Goal: Task Accomplishment & Management: Use online tool/utility

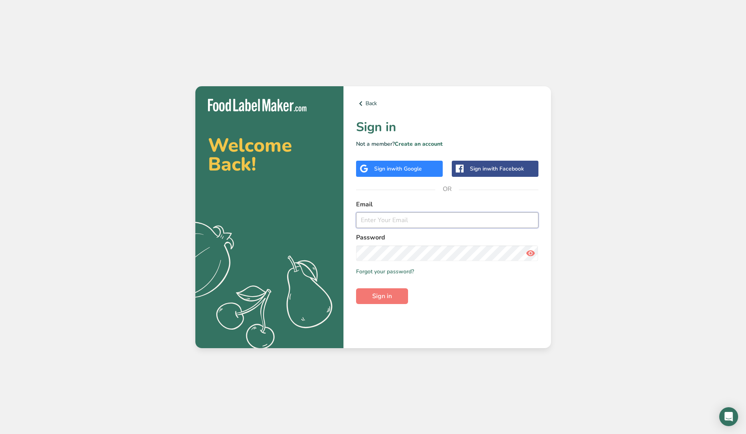
type input "[EMAIL_ADDRESS][DOMAIN_NAME]"
click at [379, 295] on span "Sign in" at bounding box center [382, 295] width 20 height 9
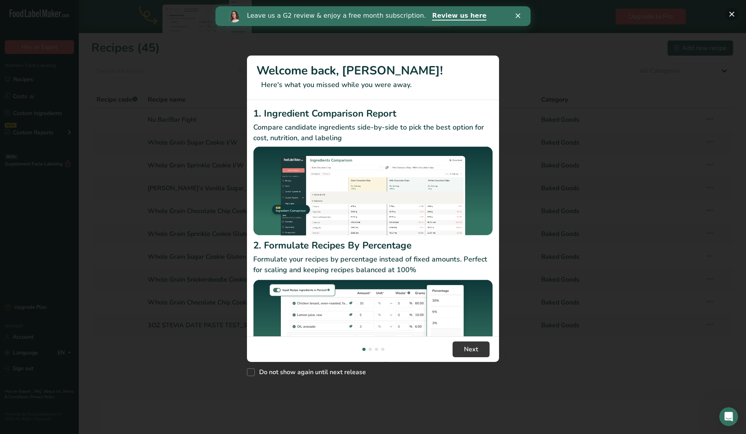
click at [731, 11] on button "New Features" at bounding box center [731, 14] width 13 height 13
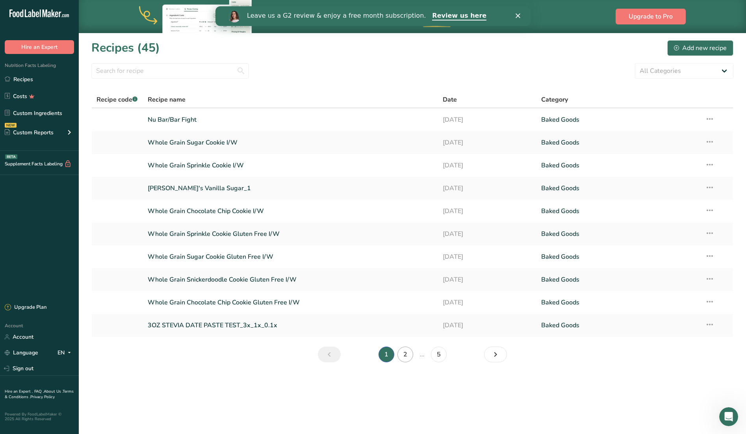
click at [405, 352] on link "2" at bounding box center [405, 354] width 16 height 16
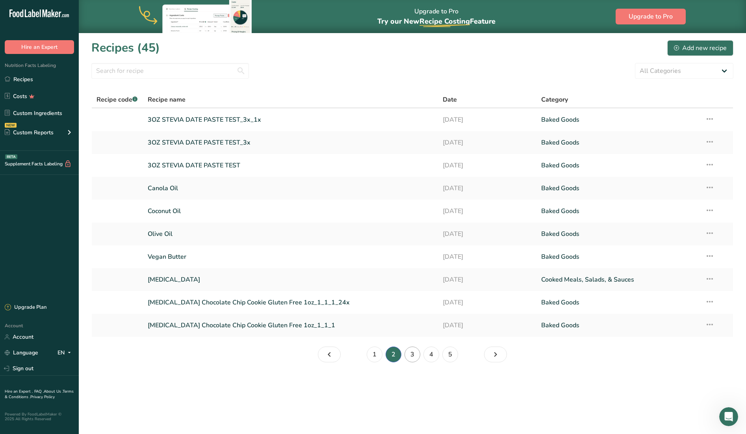
click at [411, 352] on link "3" at bounding box center [412, 354] width 16 height 16
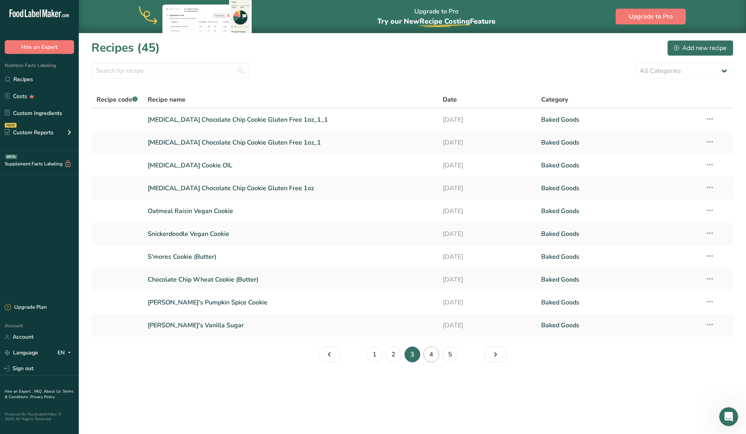
click at [431, 354] on link "4" at bounding box center [431, 354] width 16 height 16
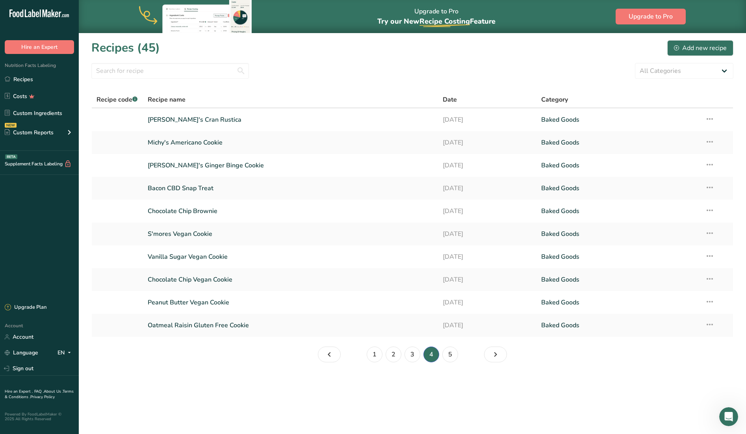
click at [431, 354] on li "4" at bounding box center [431, 354] width 19 height 16
click at [430, 353] on li "4" at bounding box center [431, 354] width 19 height 16
click at [494, 352] on icon "Page 5." at bounding box center [495, 354] width 9 height 14
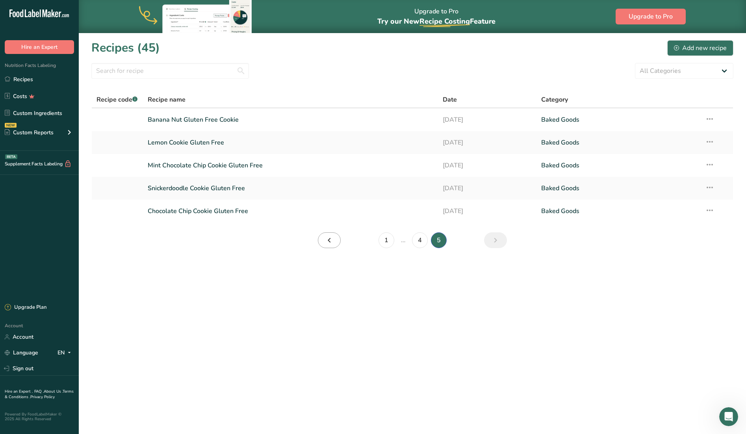
click at [330, 239] on icon "Page 4." at bounding box center [328, 240] width 9 height 14
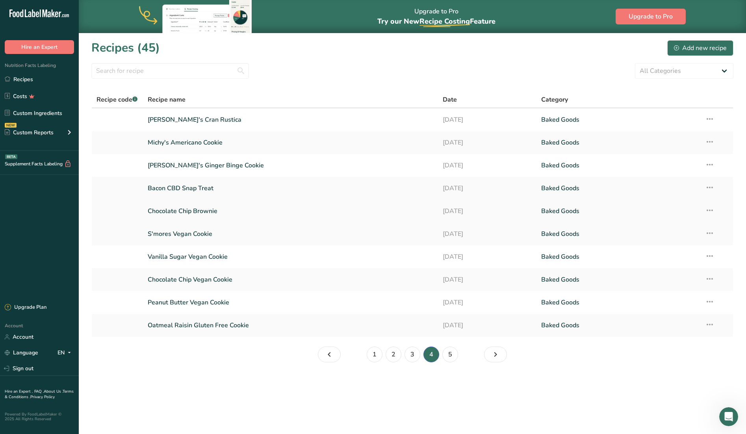
click at [205, 209] on link "Chocolate Chip Brownie" at bounding box center [290, 211] width 285 height 17
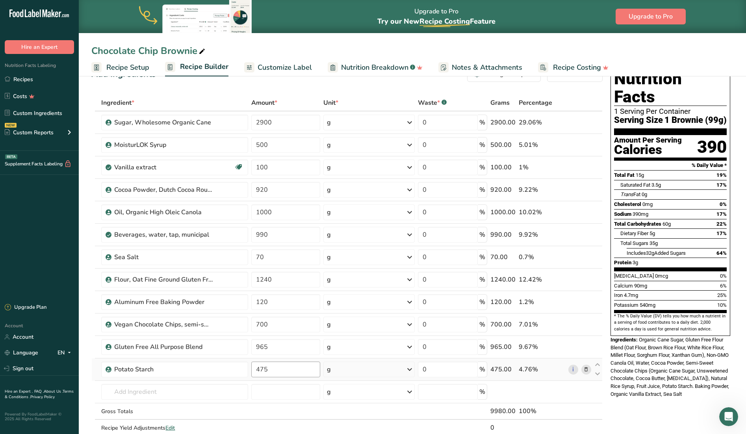
scroll to position [19, 0]
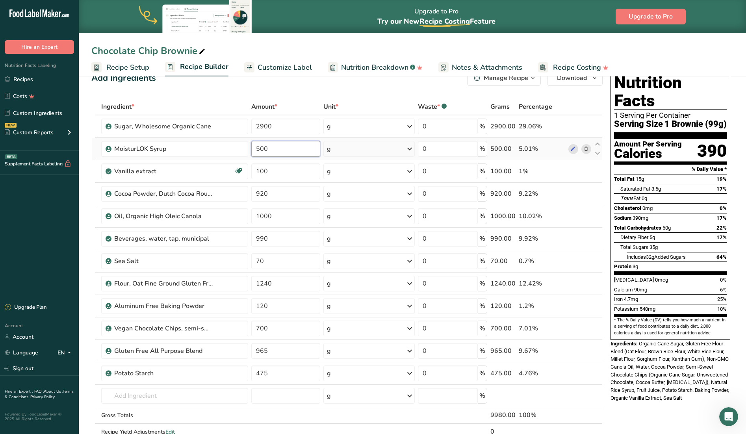
click at [277, 148] on input "500" at bounding box center [285, 149] width 69 height 16
type input "5"
type input "480"
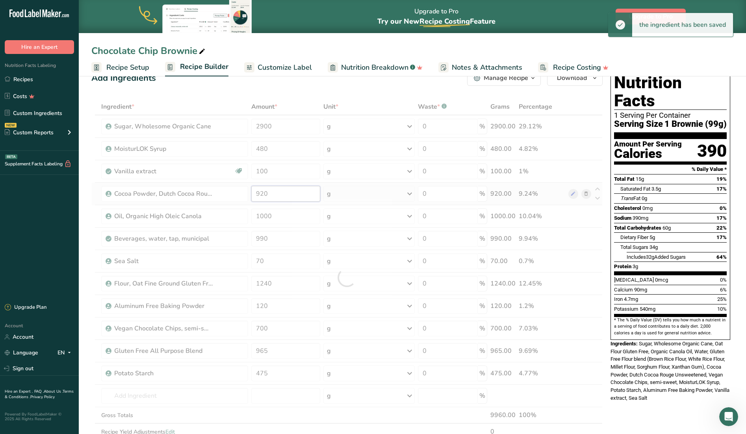
click at [282, 194] on div "Ingredient * Amount * Unit * Waste * .a-a{fill:#347362;}.b-a{fill:#fff;} Grams …" at bounding box center [346, 277] width 511 height 358
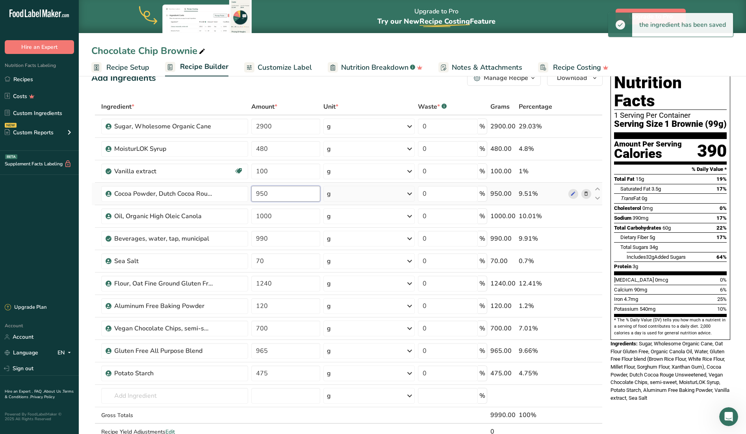
type input "950"
click at [283, 217] on input "1000" at bounding box center [285, 216] width 69 height 16
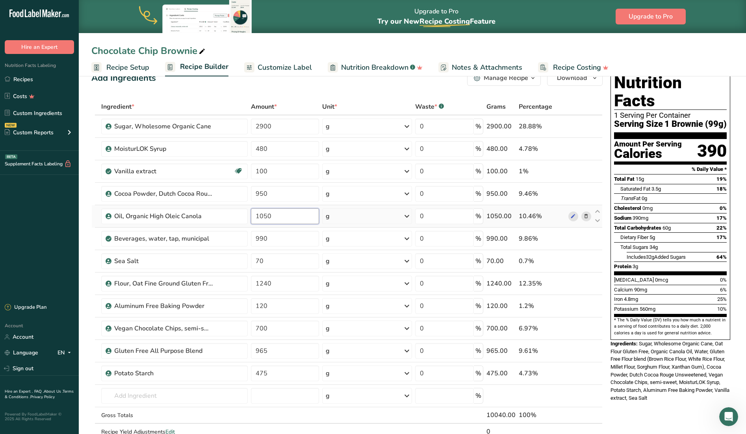
type input "1050"
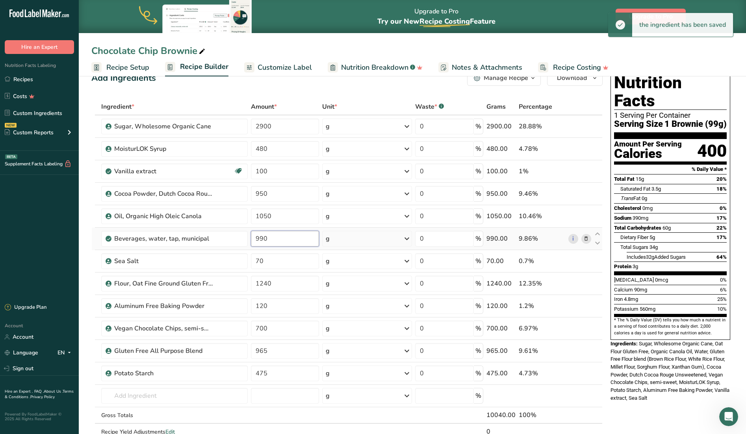
click at [276, 241] on input "990" at bounding box center [285, 239] width 68 height 16
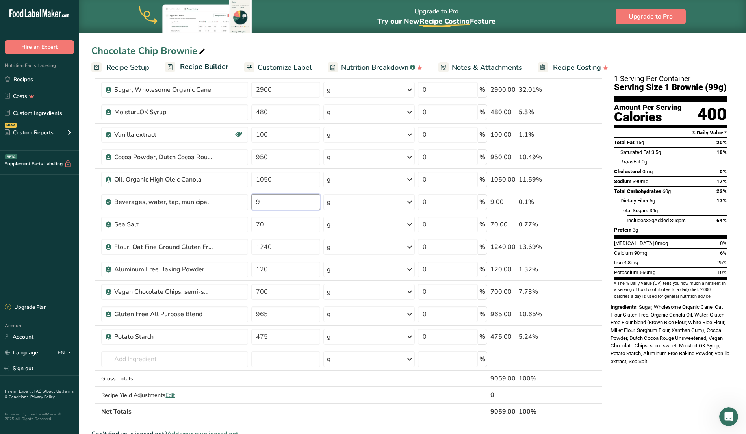
scroll to position [57, 0]
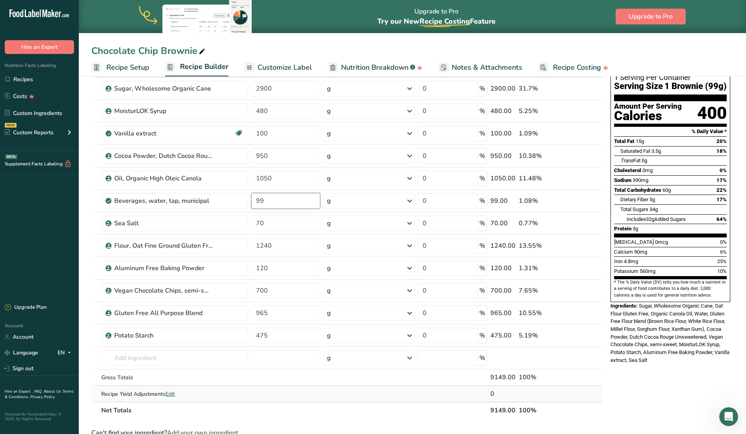
type input "990"
click at [269, 224] on input "70" at bounding box center [285, 223] width 68 height 16
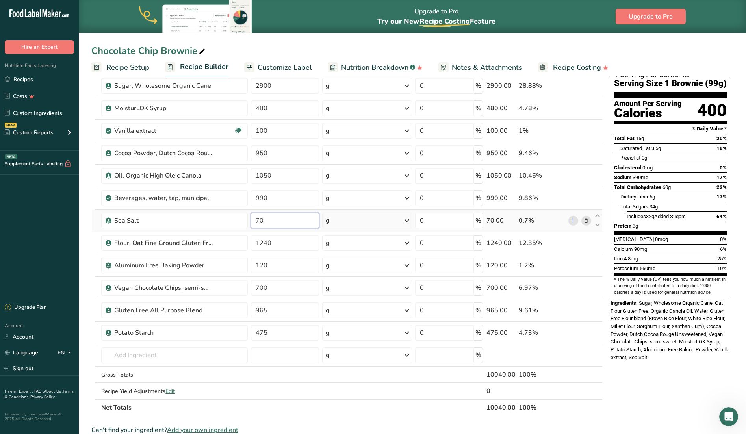
scroll to position [60, 0]
type input "7"
type input "35"
click at [274, 288] on input "700" at bounding box center [285, 288] width 68 height 16
type input "7"
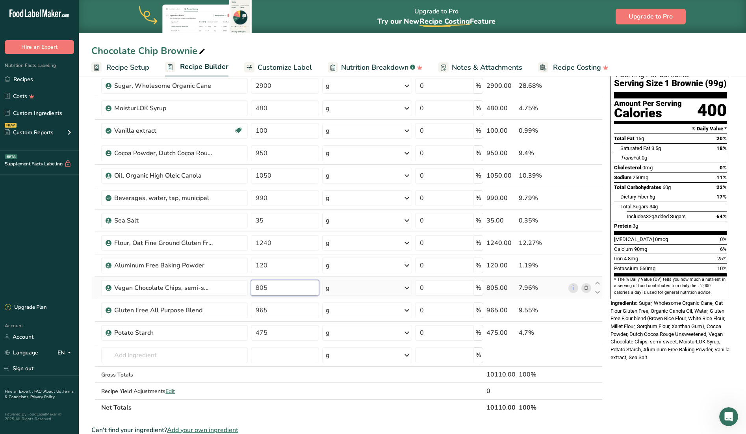
type input "805"
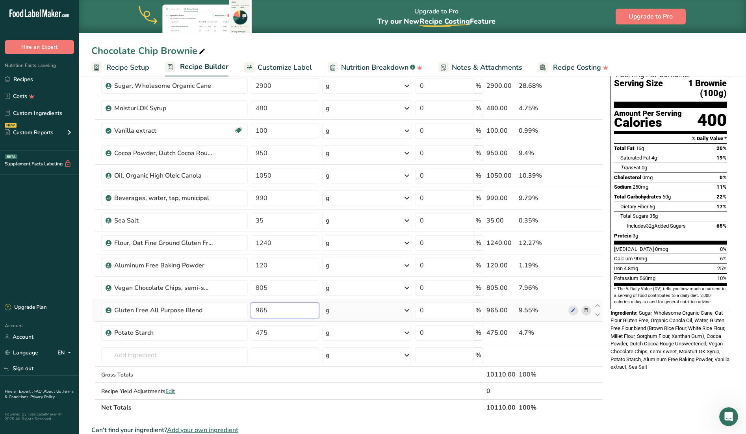
click at [274, 309] on input "965" at bounding box center [285, 310] width 68 height 16
type input "980"
click at [274, 333] on input "475" at bounding box center [285, 333] width 68 height 16
type input "460"
click at [119, 353] on input "text" at bounding box center [174, 355] width 146 height 16
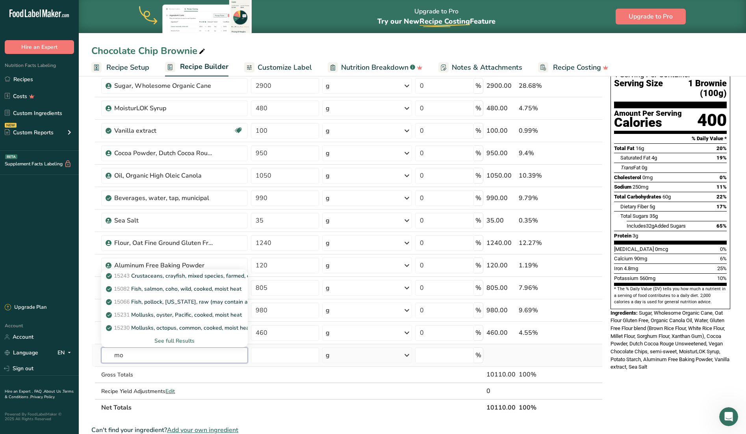
type input "m"
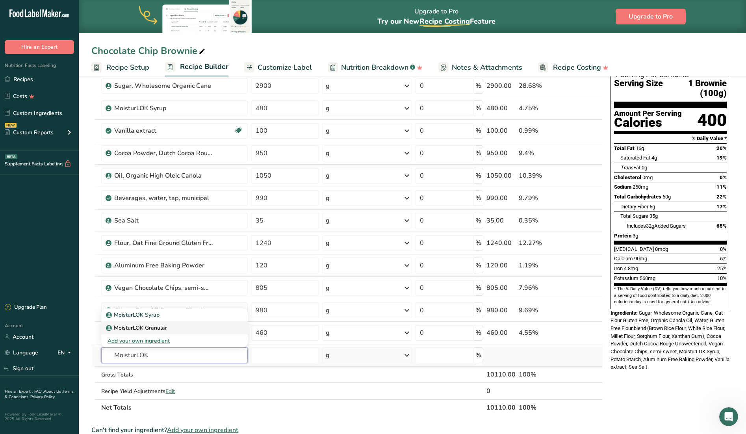
type input "MoisturLOK"
click at [148, 327] on p "MoisturLOK Granular" at bounding box center [136, 328] width 59 height 8
type input "MoisturLOK Granular"
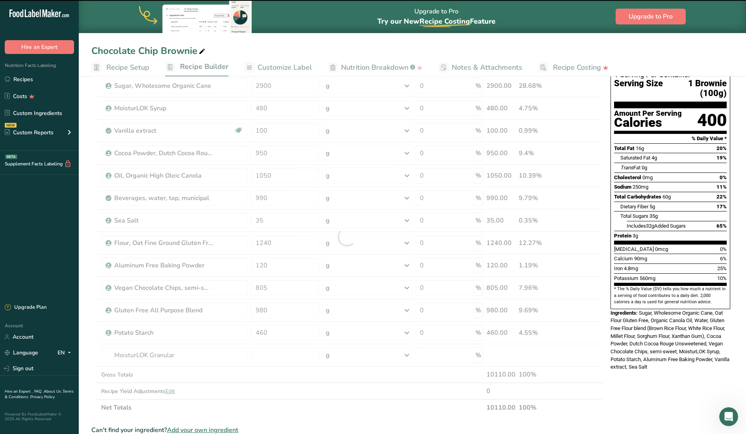
type input "0"
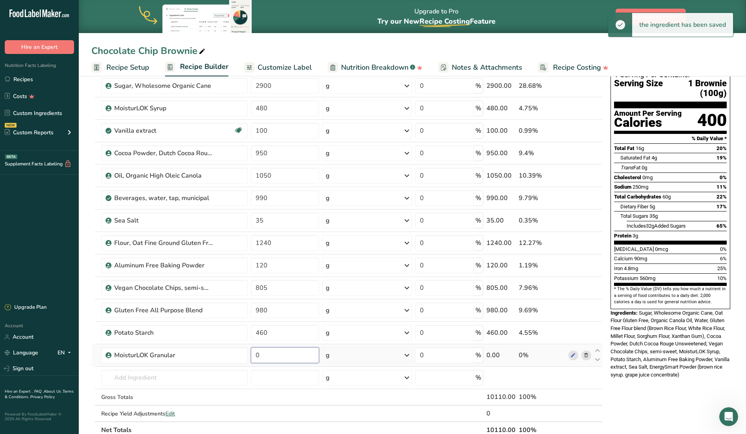
click at [265, 354] on input "0" at bounding box center [285, 355] width 68 height 16
type input "640"
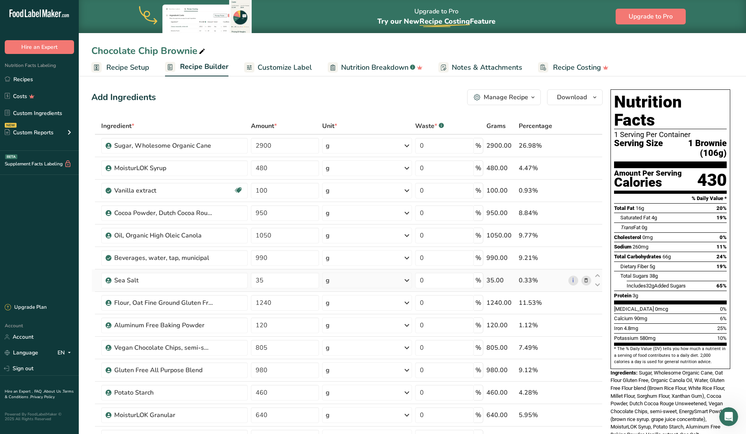
scroll to position [0, 0]
click at [119, 67] on span "Recipe Setup" at bounding box center [127, 67] width 43 height 11
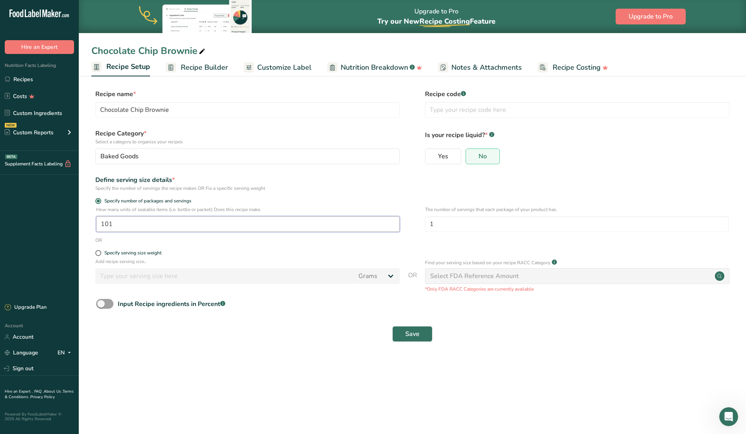
click at [129, 225] on input "101" at bounding box center [248, 224] width 304 height 16
click at [131, 223] on input "108.6" at bounding box center [248, 224] width 304 height 16
type input "1"
type input "384"
click at [132, 224] on input "384" at bounding box center [248, 224] width 304 height 16
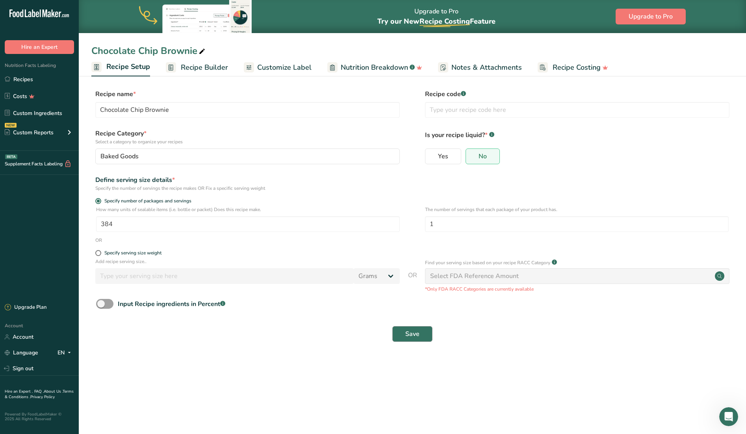
click at [409, 331] on span "Save" at bounding box center [412, 333] width 14 height 9
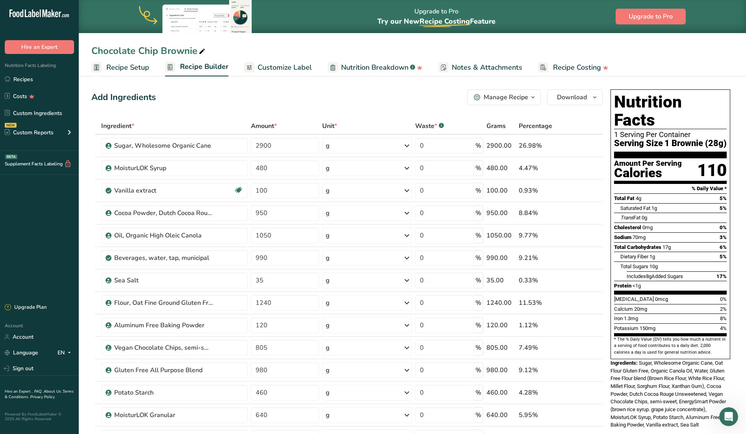
click at [204, 65] on span "Recipe Builder" at bounding box center [204, 66] width 48 height 11
click at [379, 68] on span "Nutrition Breakdown" at bounding box center [374, 67] width 67 height 11
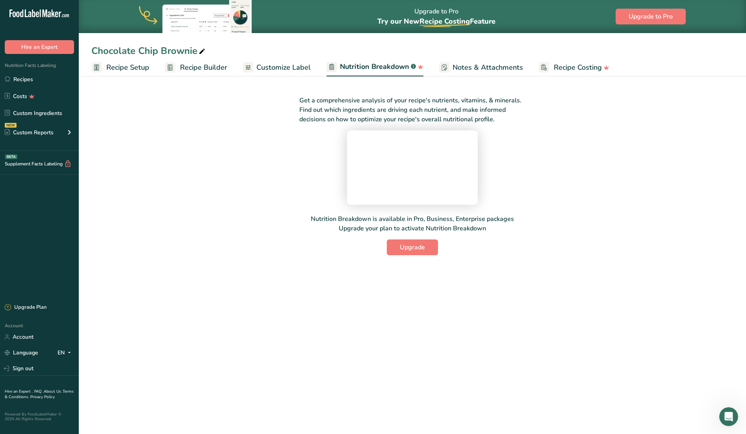
click at [274, 65] on span "Customize Label" at bounding box center [283, 67] width 54 height 11
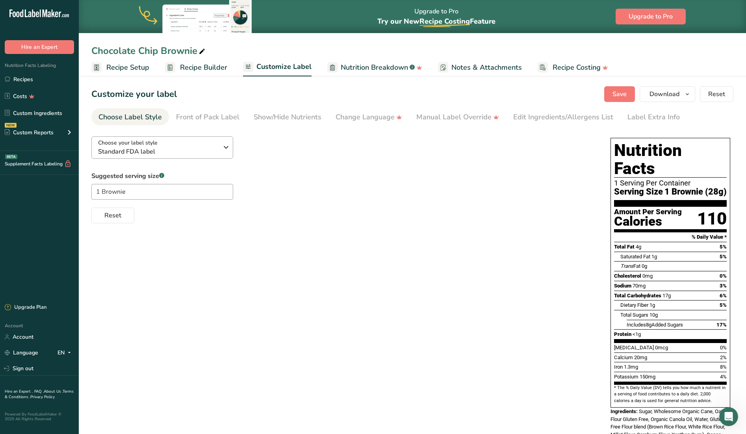
click at [226, 147] on icon "button" at bounding box center [225, 147] width 9 height 14
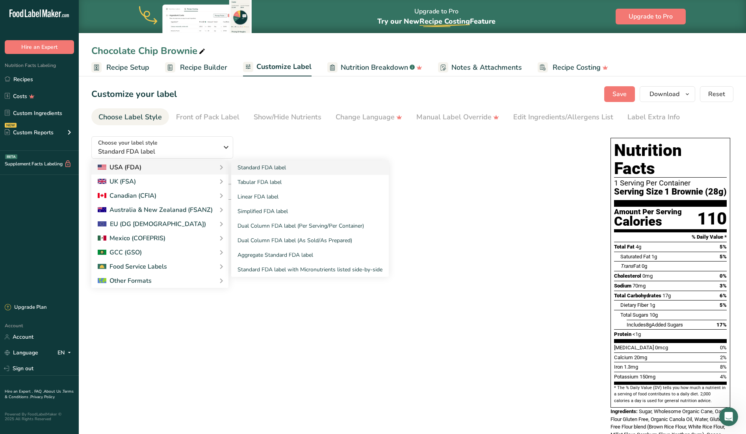
click at [115, 164] on div "USA (FDA)" at bounding box center [120, 167] width 44 height 9
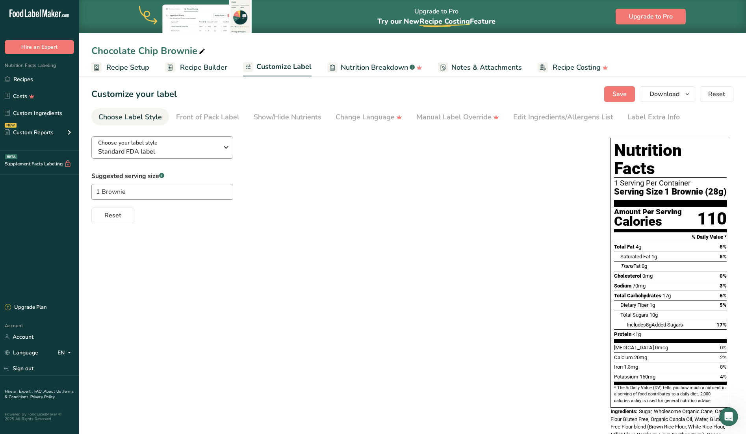
click at [227, 148] on icon "button" at bounding box center [225, 147] width 9 height 14
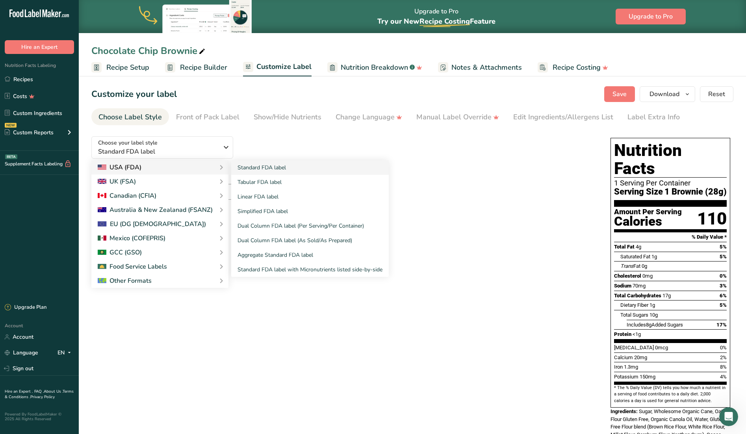
click at [134, 164] on div "USA (FDA)" at bounding box center [120, 167] width 44 height 9
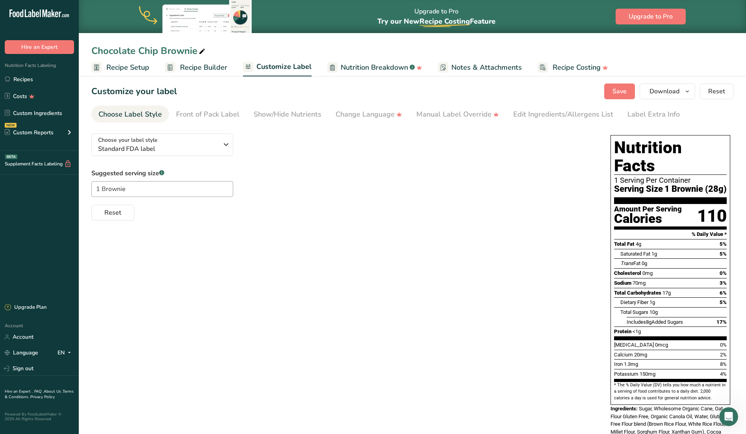
scroll to position [3, 0]
click at [226, 144] on icon "button" at bounding box center [225, 144] width 9 height 14
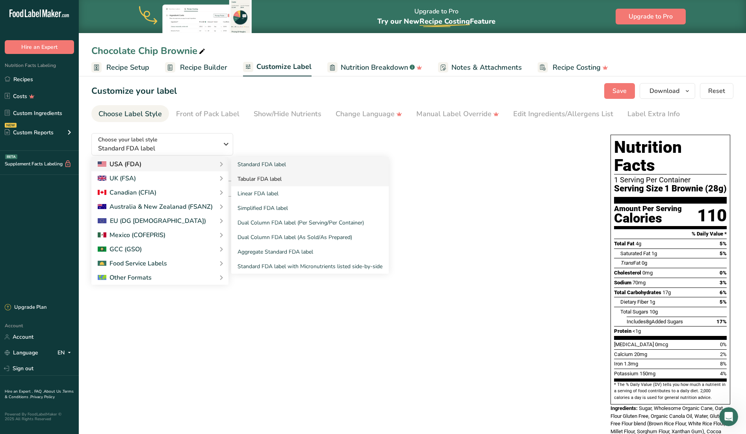
click at [252, 177] on link "Tabular FDA label" at bounding box center [309, 179] width 157 height 15
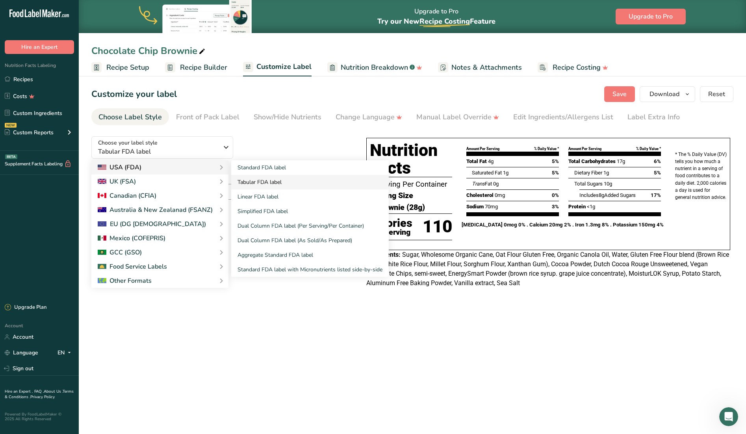
scroll to position [0, 0]
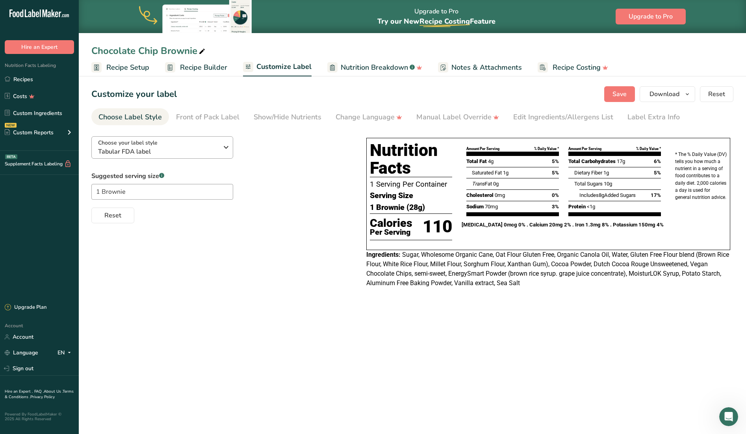
click at [226, 146] on icon "button" at bounding box center [225, 147] width 9 height 14
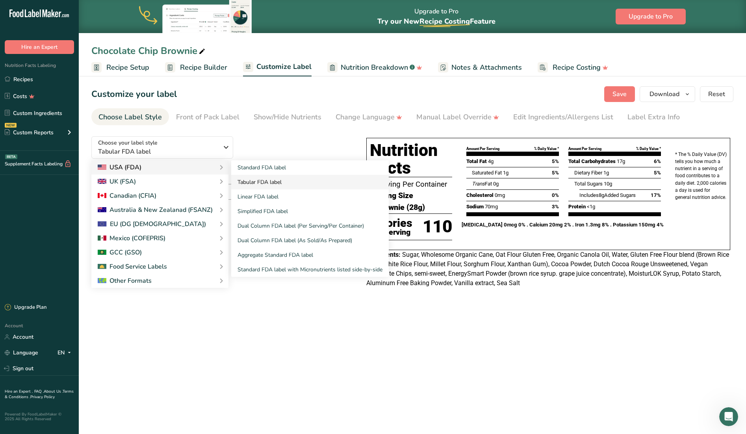
click at [252, 180] on link "Tabular FDA label" at bounding box center [309, 182] width 157 height 15
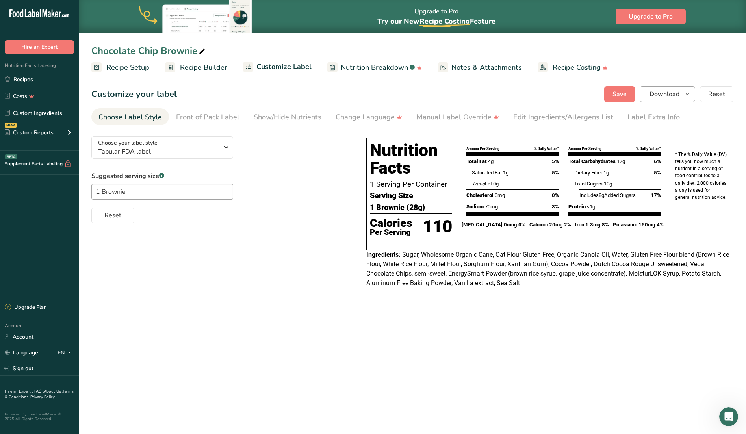
click at [687, 94] on icon "button" at bounding box center [687, 94] width 6 height 10
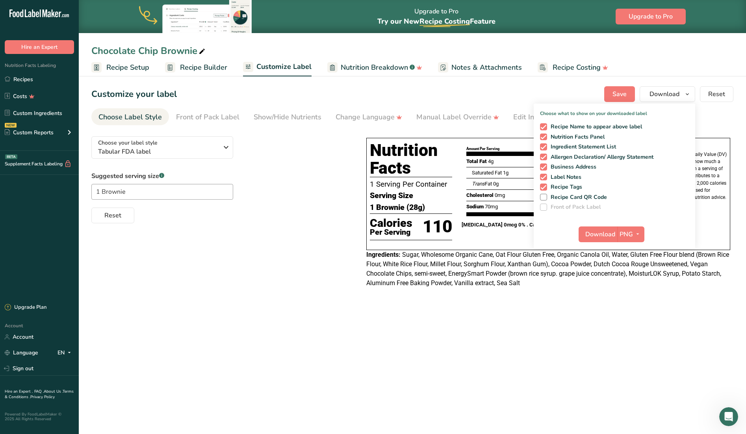
click at [320, 179] on div "Suggested serving size .a-a{fill:#347362;}.b-a{fill:#fff;} 1 Brownie Reset" at bounding box center [220, 197] width 259 height 52
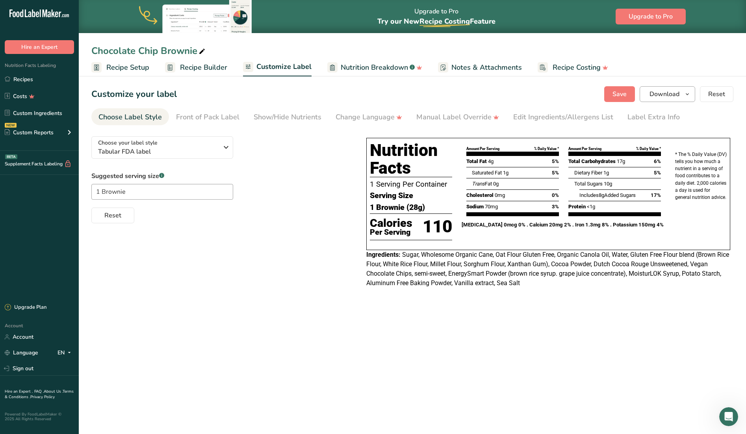
click at [683, 92] on span "button" at bounding box center [686, 93] width 9 height 9
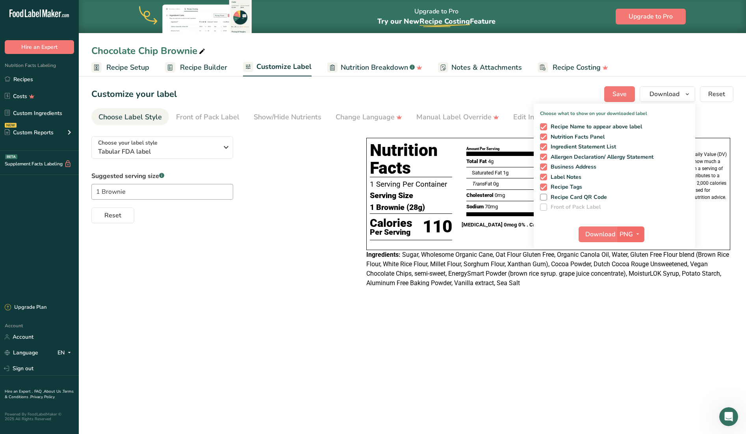
click at [639, 232] on icon "button" at bounding box center [637, 234] width 6 height 10
click at [629, 287] on link "PDF" at bounding box center [631, 289] width 25 height 13
click at [599, 232] on span "Download" at bounding box center [600, 234] width 30 height 9
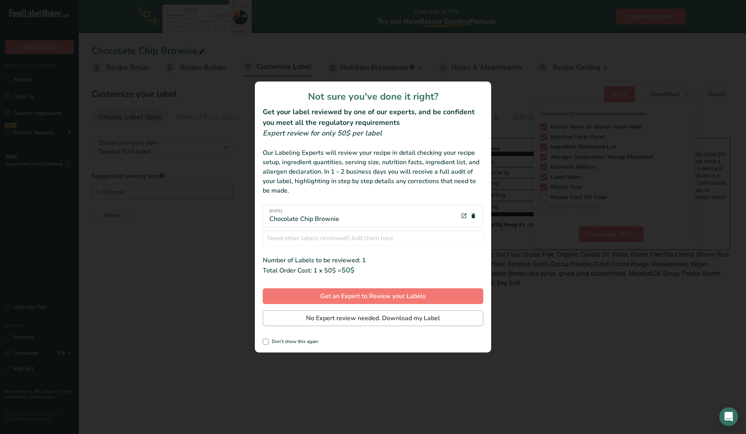
click at [366, 317] on span "No Expert review needed. Download my Label" at bounding box center [373, 317] width 134 height 9
